Goal: Task Accomplishment & Management: Use online tool/utility

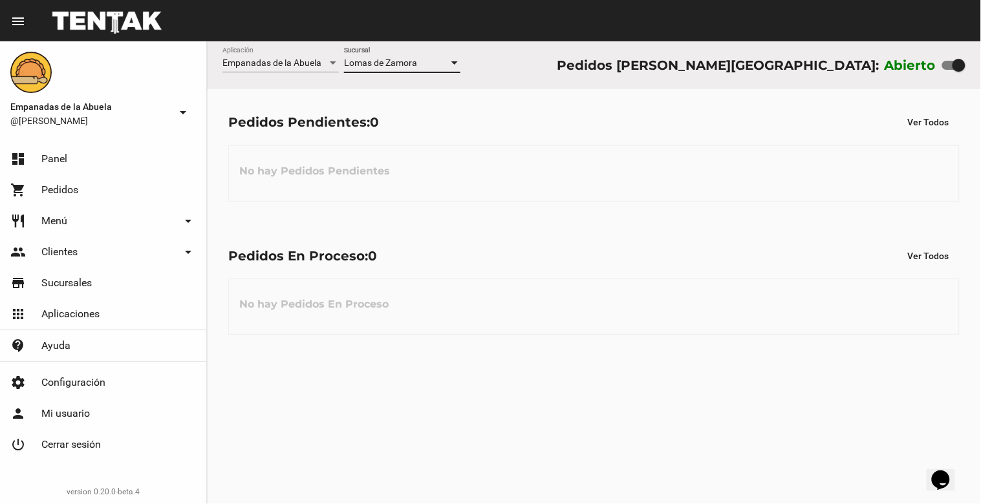
click at [458, 63] on div at bounding box center [455, 63] width 12 height 10
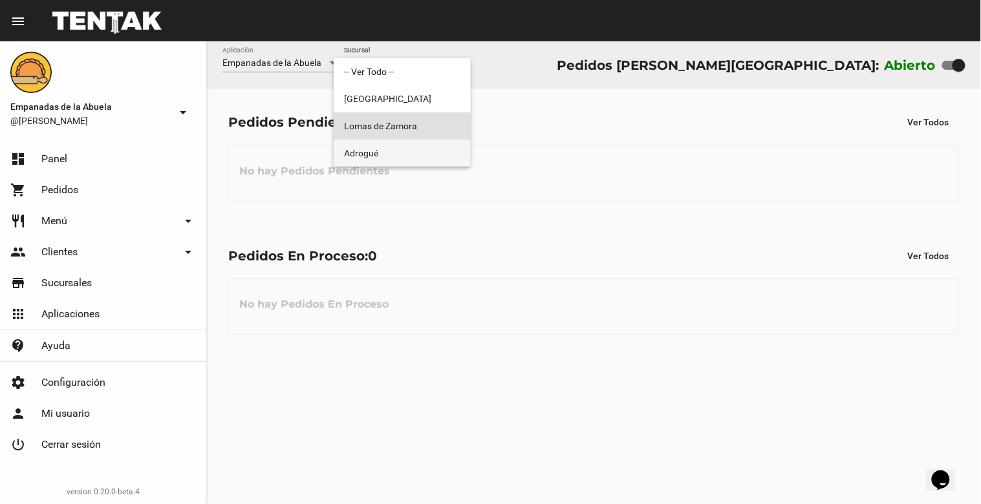
click at [404, 162] on span "Adrogué" at bounding box center [402, 153] width 116 height 27
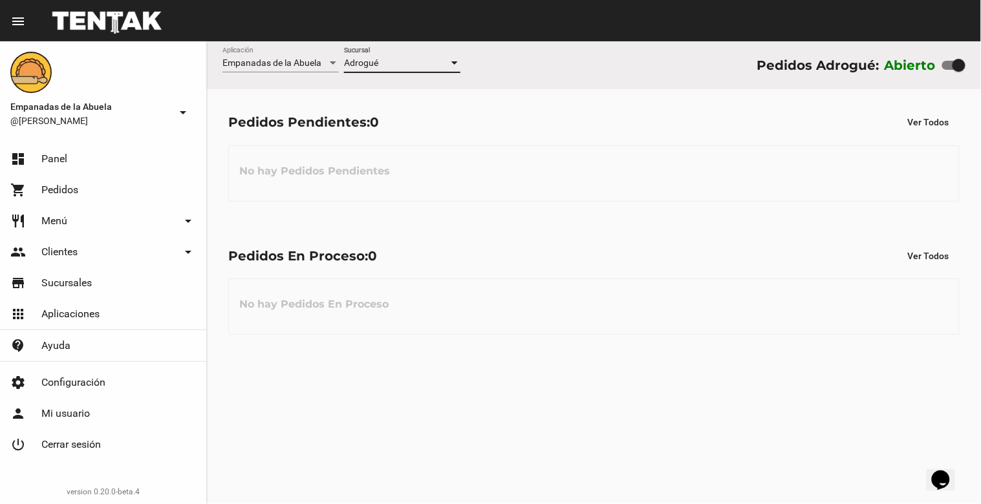
click at [455, 59] on div at bounding box center [455, 63] width 12 height 10
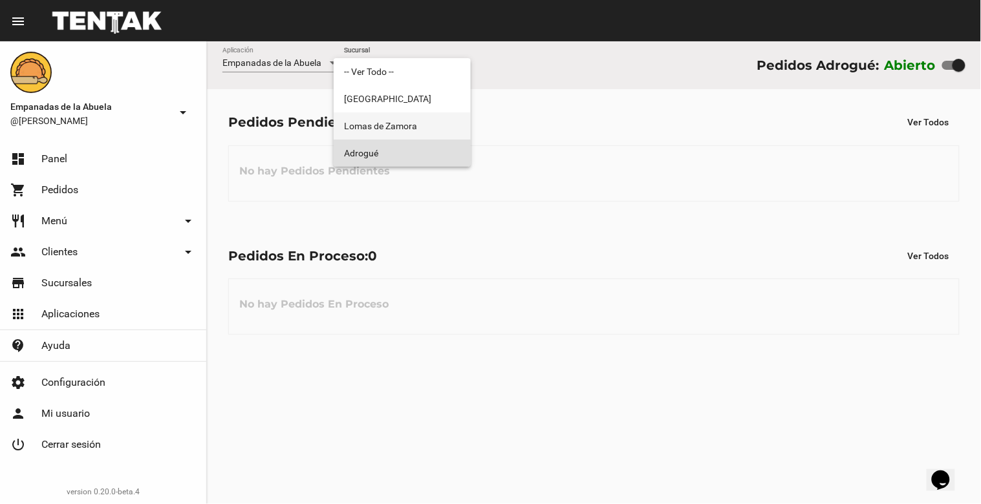
click at [425, 121] on span "Lomas de Zamora" at bounding box center [402, 126] width 116 height 27
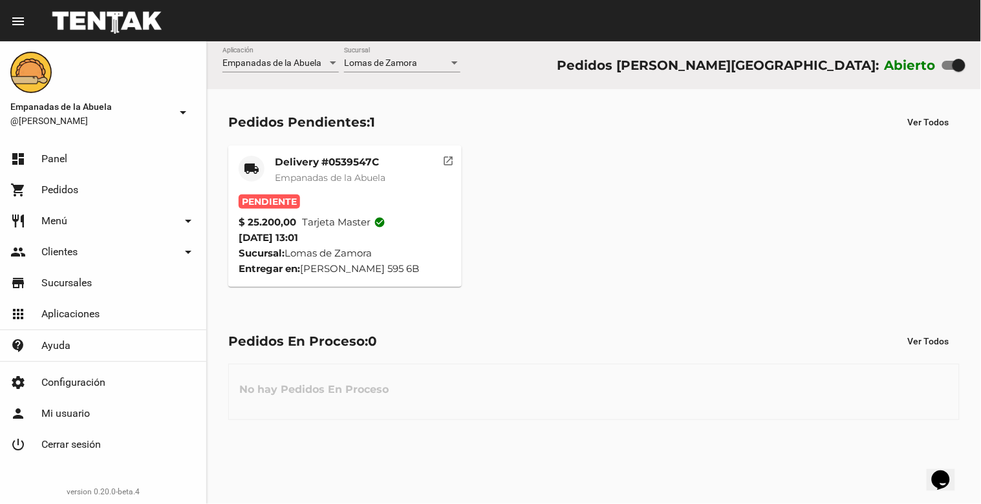
click at [339, 162] on mat-card-title "Delivery #0539547C" at bounding box center [330, 162] width 111 height 13
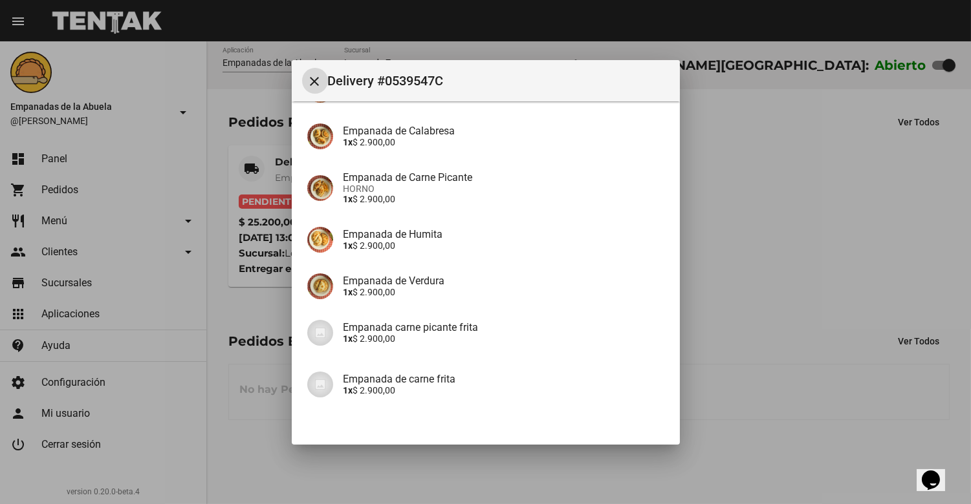
scroll to position [229, 0]
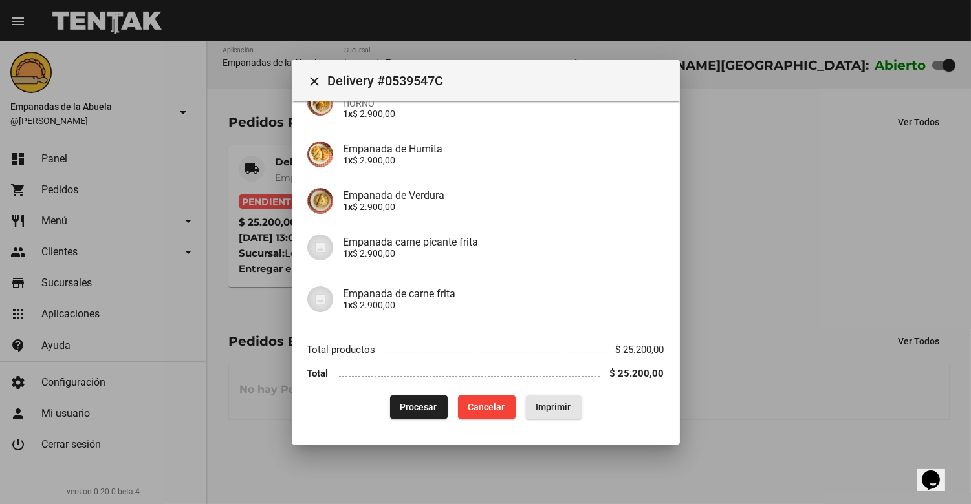
click at [538, 408] on span "Imprimir" at bounding box center [553, 407] width 35 height 10
click at [422, 404] on span "Procesar" at bounding box center [418, 407] width 37 height 10
